Goal: Information Seeking & Learning: Learn about a topic

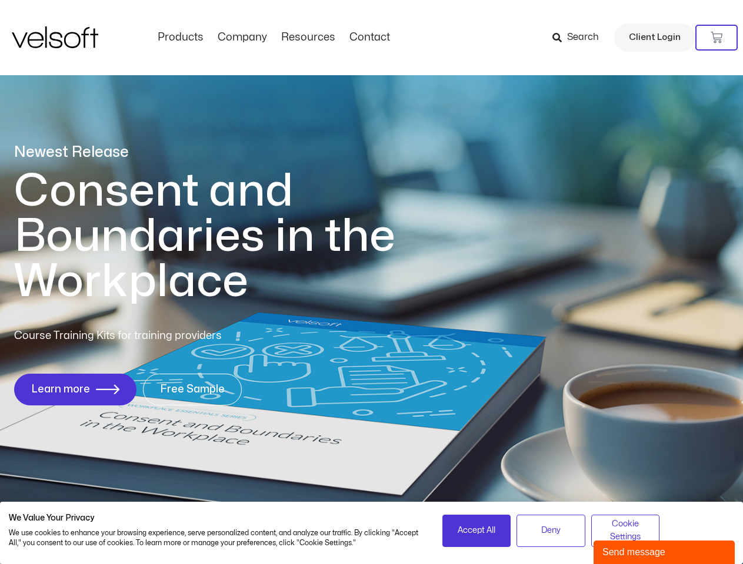
click at [371, 282] on h1 "Consent and Boundaries in the Workplace" at bounding box center [228, 237] width 429 height 136
click at [716, 38] on icon at bounding box center [716, 38] width 12 height 12
click at [476, 531] on span "Accept All" at bounding box center [476, 530] width 38 height 13
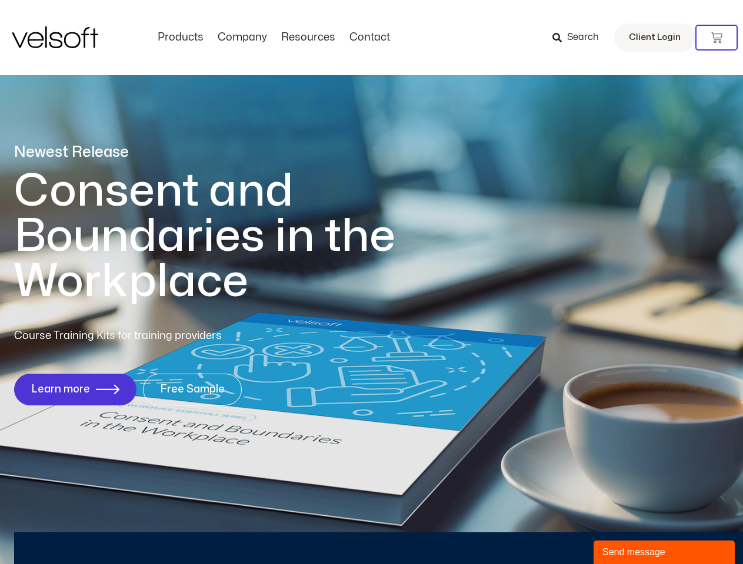
click at [550, 531] on div "Newest Release Consent and Boundaries in the Workplace Course Training Kits for…" at bounding box center [371, 280] width 743 height 571
click at [625, 531] on div "Newest Release Consent and Boundaries in the Workplace Course Training Kits for…" at bounding box center [371, 280] width 743 height 571
click at [664, 553] on div "Send message" at bounding box center [663, 553] width 123 height 14
